Goal: Task Accomplishment & Management: Use online tool/utility

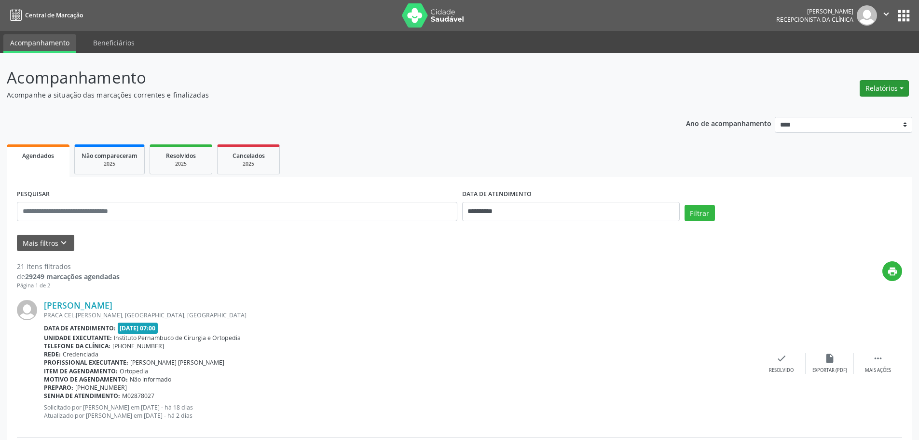
drag, startPoint x: 0, startPoint y: 0, endPoint x: 882, endPoint y: 90, distance: 886.8
click at [882, 90] on button "Relatórios" at bounding box center [884, 88] width 49 height 16
click at [844, 109] on link "Agendamentos" at bounding box center [858, 109] width 104 height 14
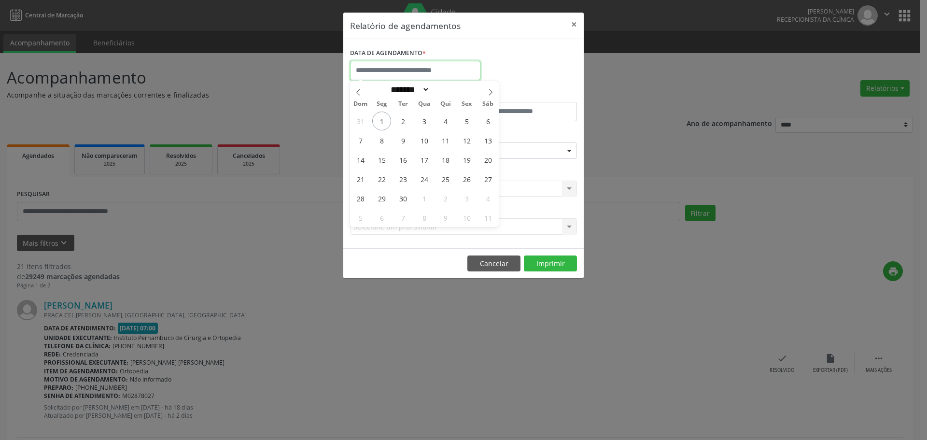
click at [437, 69] on input "text" at bounding box center [415, 70] width 130 height 19
click at [360, 91] on icon at bounding box center [358, 92] width 7 height 7
select select "*"
click at [380, 179] on span "18" at bounding box center [381, 178] width 19 height 19
type input "**********"
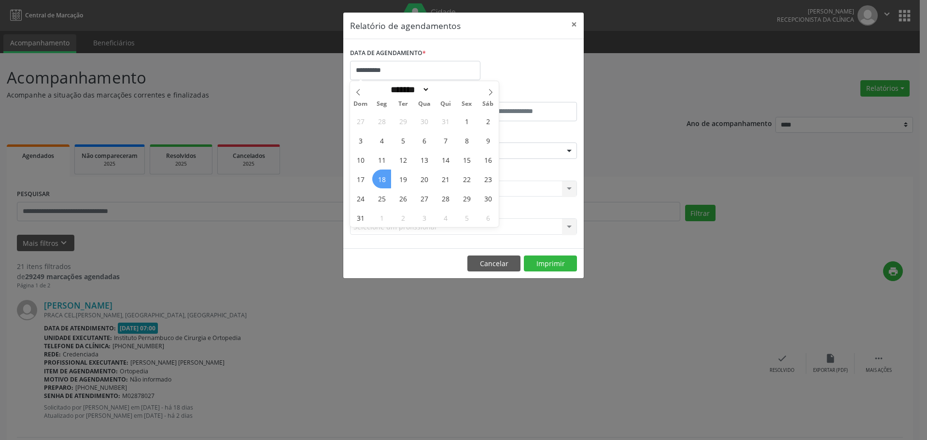
click at [380, 179] on span "18" at bounding box center [381, 178] width 19 height 19
click at [380, 179] on div "CLÍNICA * Selecione uma clínica Nenhum resultado encontrado para: " " Não há ne…" at bounding box center [463, 185] width 232 height 38
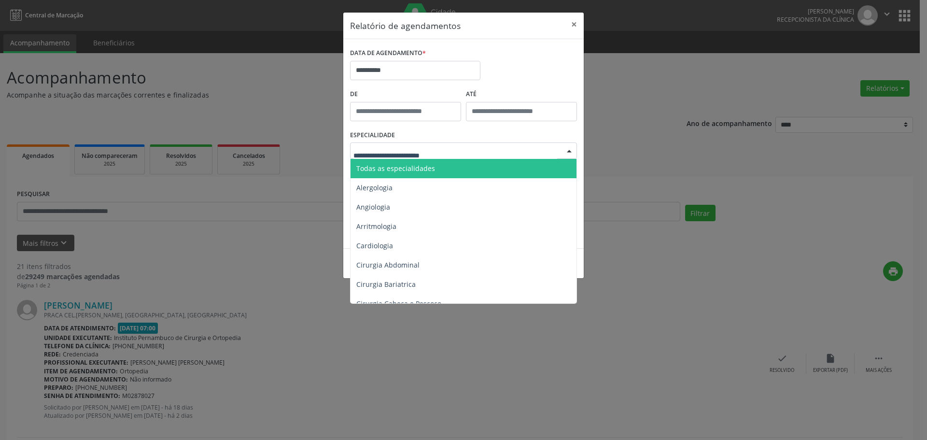
click at [419, 167] on span "Todas as especialidades" at bounding box center [395, 168] width 79 height 9
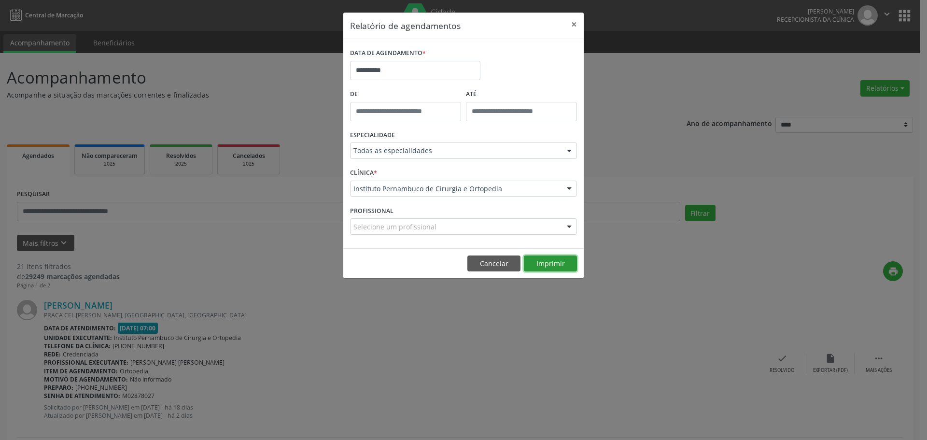
click at [561, 256] on button "Imprimir" at bounding box center [550, 263] width 53 height 16
